Goal: Find specific page/section: Find specific page/section

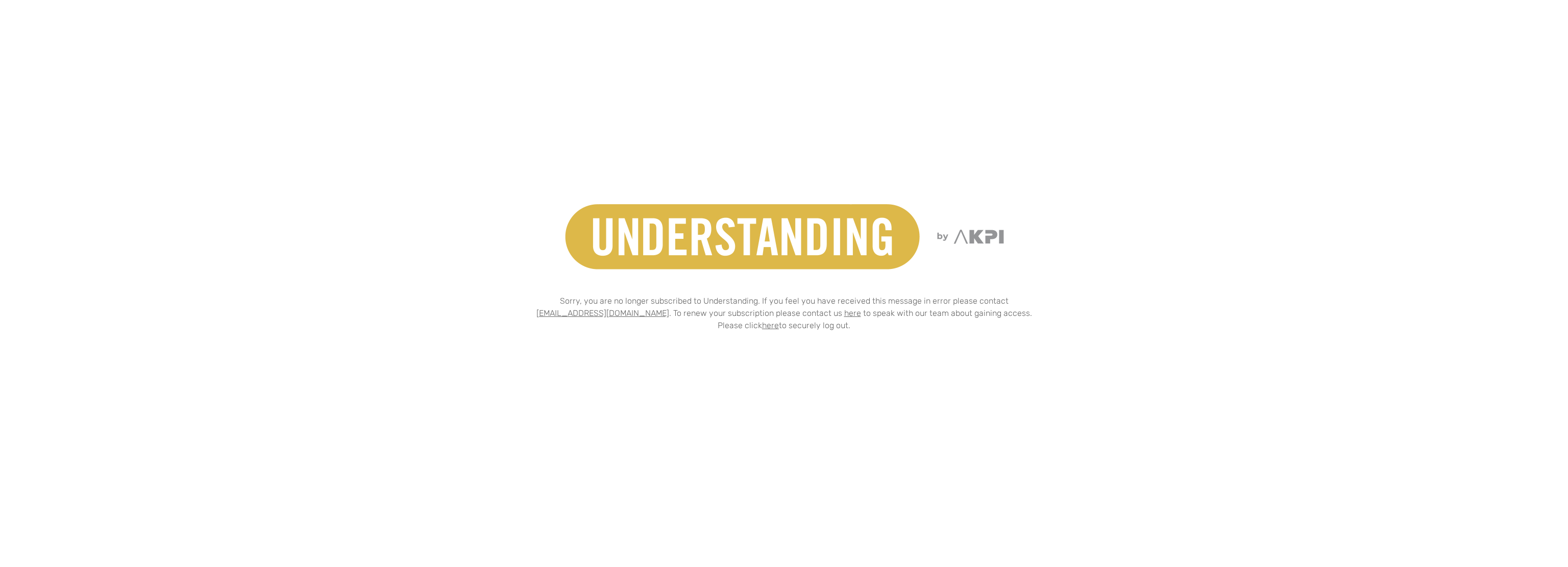
click at [398, 246] on div "Sorry, you are no longer subscribed to Understanding. If you feel you have rece…" at bounding box center [783, 283] width 995 height 206
click at [393, 249] on div "Sorry, you are no longer subscribed to Understanding. If you feel you have rece…" at bounding box center [783, 283] width 995 height 206
click at [642, 108] on div "Sorry, you are no longer subscribed to Understanding. If you feel you have rece…" at bounding box center [784, 284] width 1568 height 567
click at [479, 96] on div "Sorry, you are no longer subscribed to Understanding. If you feel you have rece…" at bounding box center [784, 284] width 1568 height 567
click at [469, 84] on div "Sorry, you are no longer subscribed to Understanding. If you feel you have rece…" at bounding box center [784, 284] width 1568 height 567
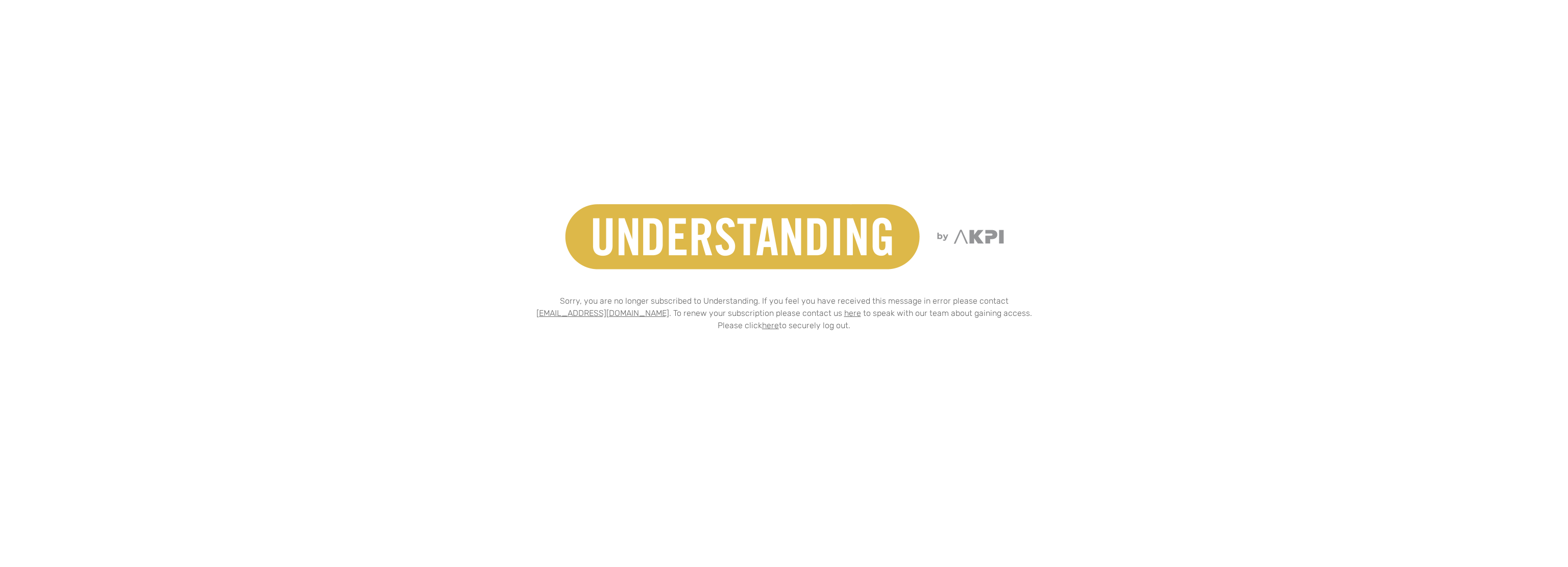
drag, startPoint x: 461, startPoint y: 78, endPoint x: 448, endPoint y: 25, distance: 54.6
click at [461, 77] on div "Sorry, you are no longer subscribed to Understanding. If you feel you have rece…" at bounding box center [784, 284] width 1568 height 567
click at [363, 215] on div "Sorry, you are no longer subscribed to Understanding. If you feel you have rece…" at bounding box center [783, 283] width 995 height 206
click at [1285, 220] on div "Sorry, you are no longer subscribed to Understanding. If you feel you have rece…" at bounding box center [784, 284] width 1568 height 567
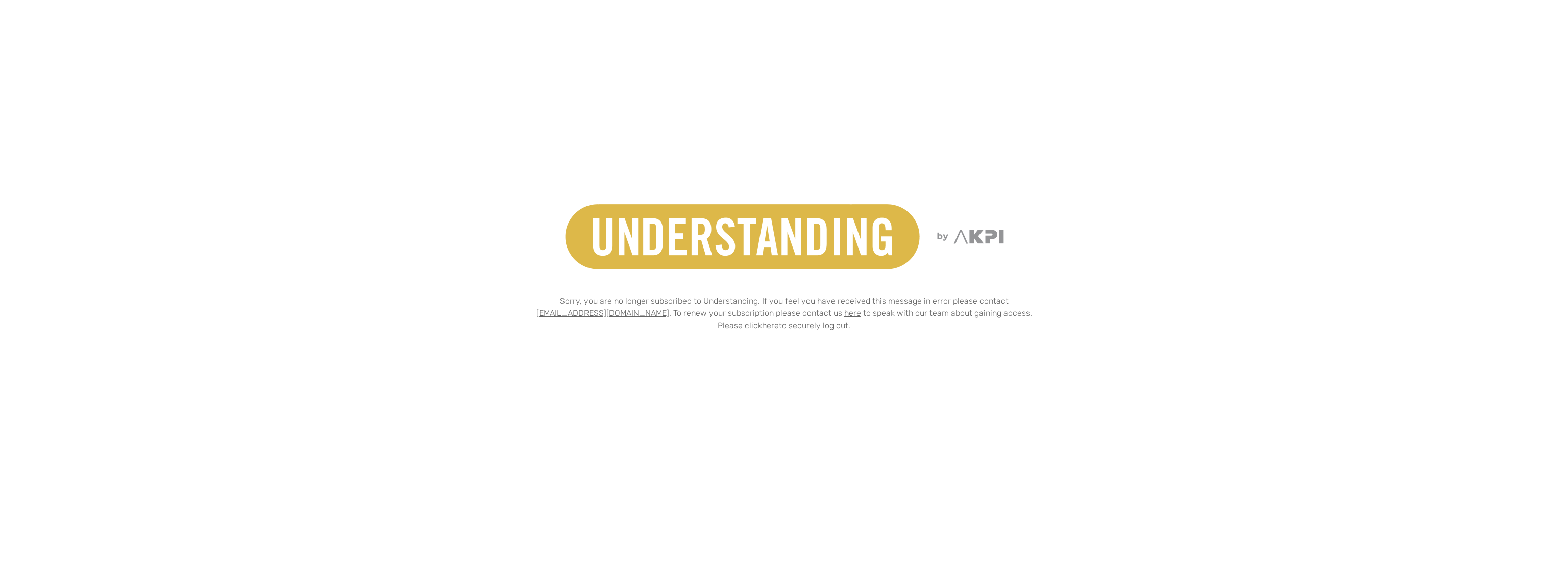
click at [427, 116] on div "Sorry, you are no longer subscribed to Understanding. If you feel you have rece…" at bounding box center [784, 284] width 1568 height 567
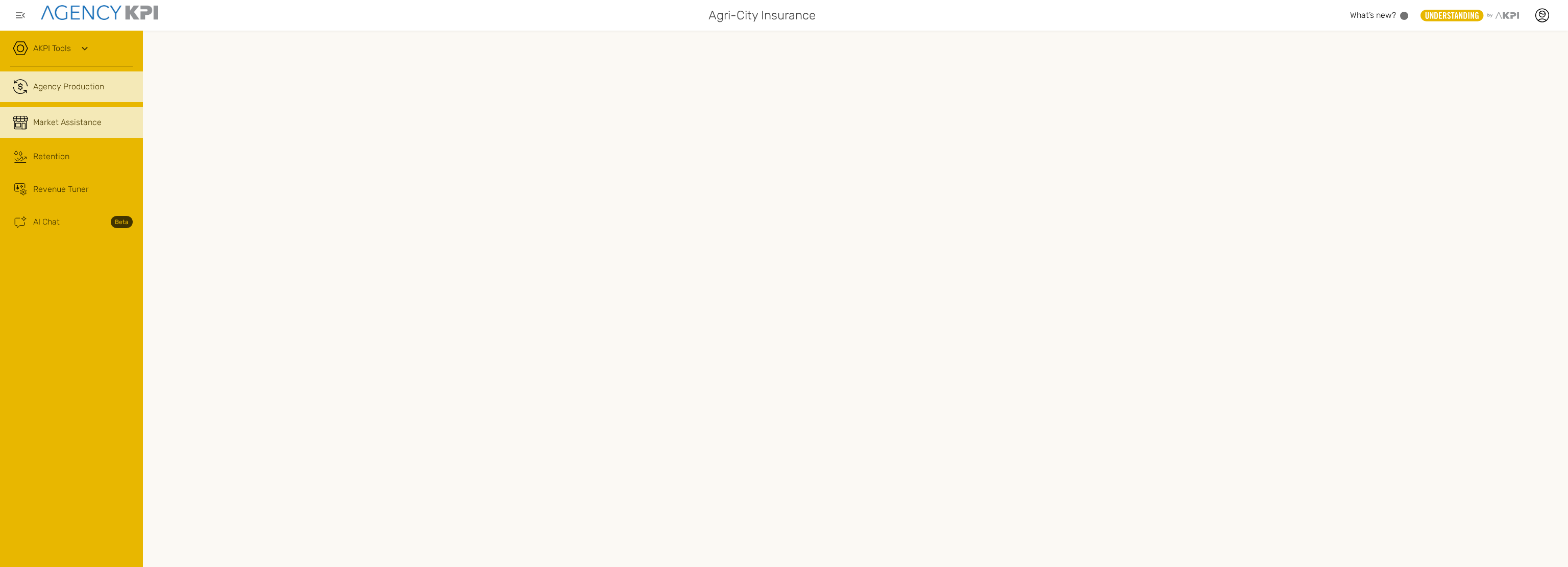
click at [78, 122] on span "Market Assistance" at bounding box center [67, 122] width 69 height 12
